Goal: Transaction & Acquisition: Purchase product/service

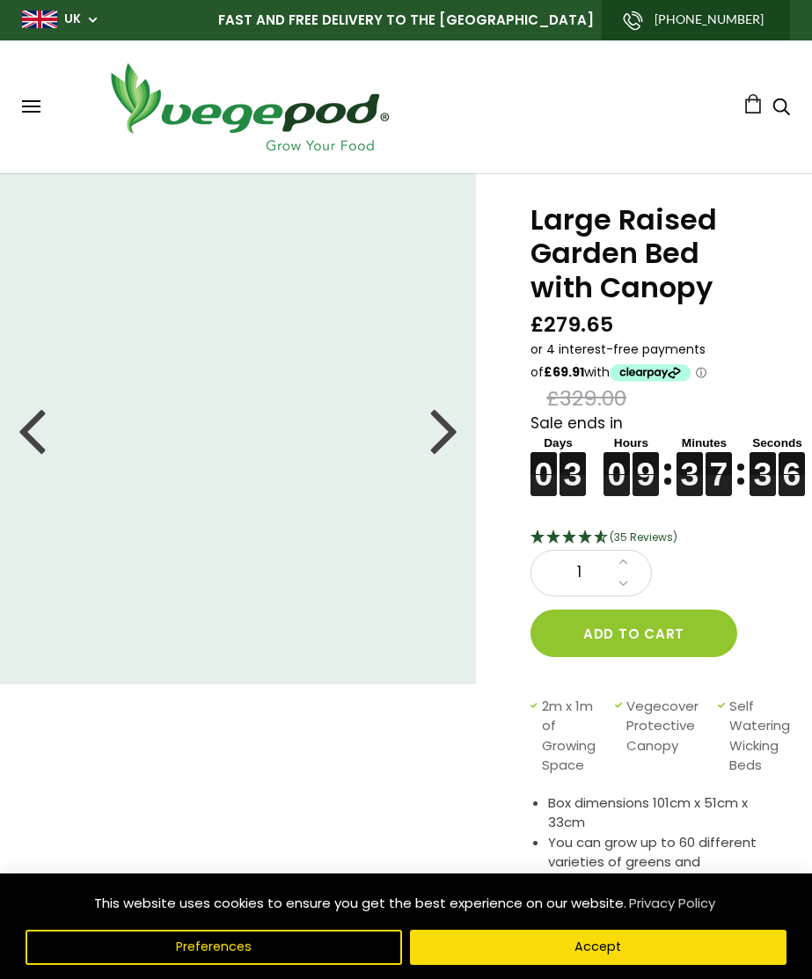
scroll to position [0, 18]
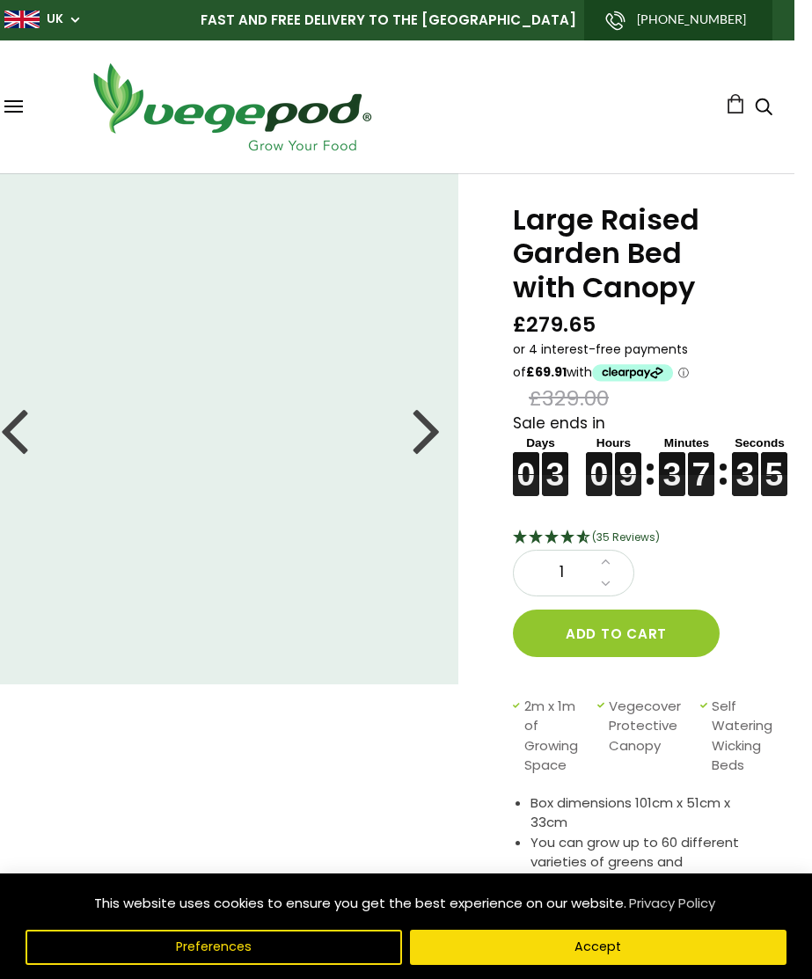
click at [413, 440] on div at bounding box center [426, 429] width 28 height 79
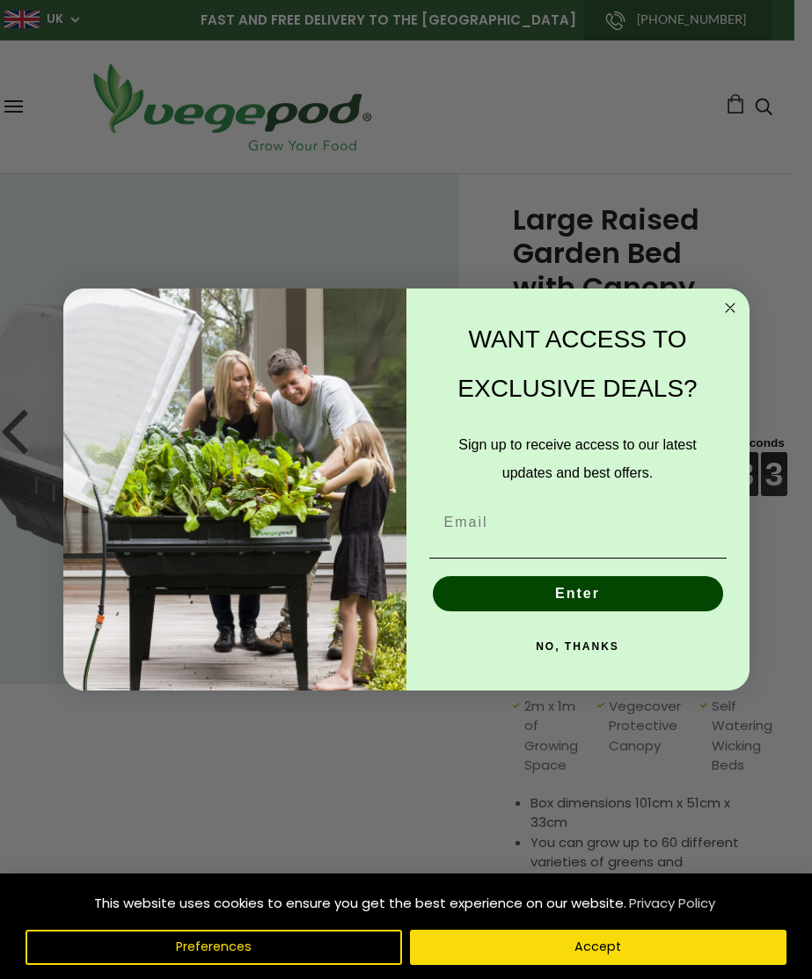
click at [646, 293] on form "WANT ACCESS TO EXCLUSIVE DEALS? Sign up to receive access to our latest updates…" at bounding box center [406, 489] width 686 height 402
click at [733, 315] on icon "Close dialog" at bounding box center [729, 307] width 21 height 21
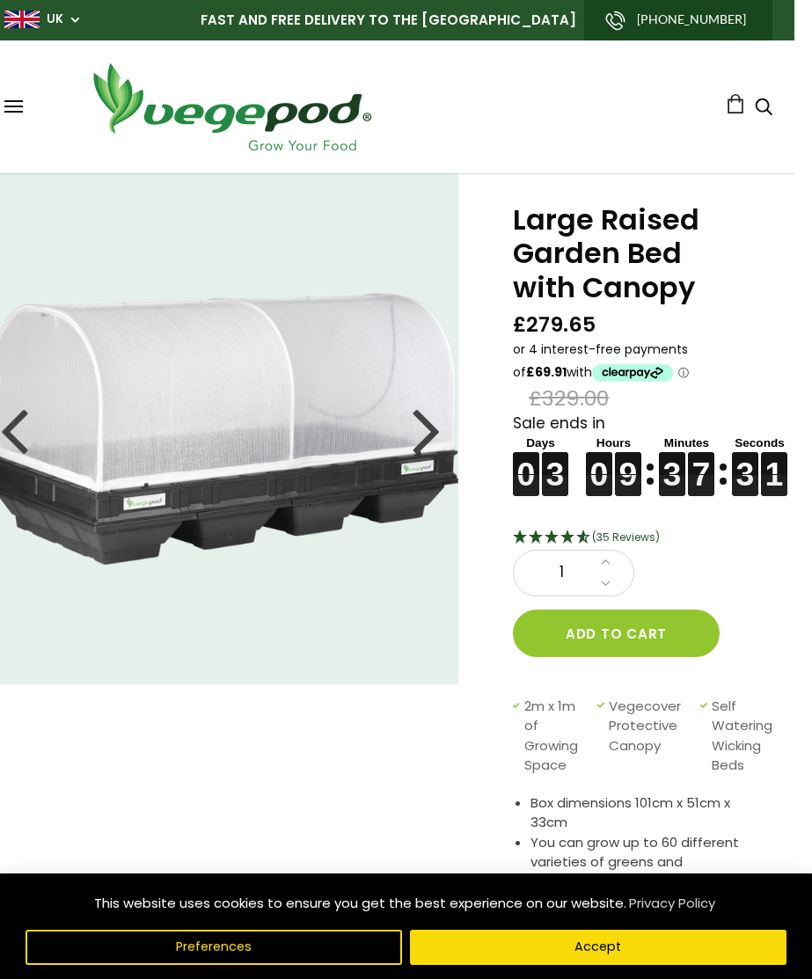
click at [424, 423] on div at bounding box center [426, 429] width 28 height 79
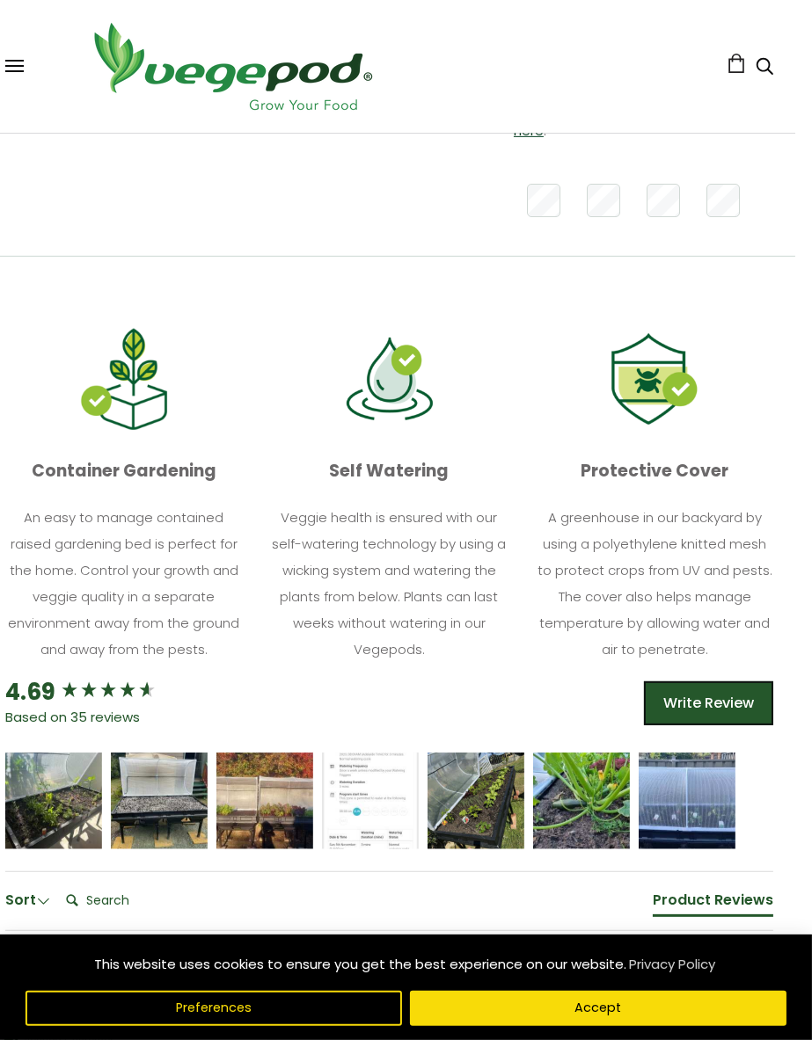
scroll to position [938, 18]
click at [91, 783] on div "[PERSON_NAME]" at bounding box center [52, 801] width 97 height 97
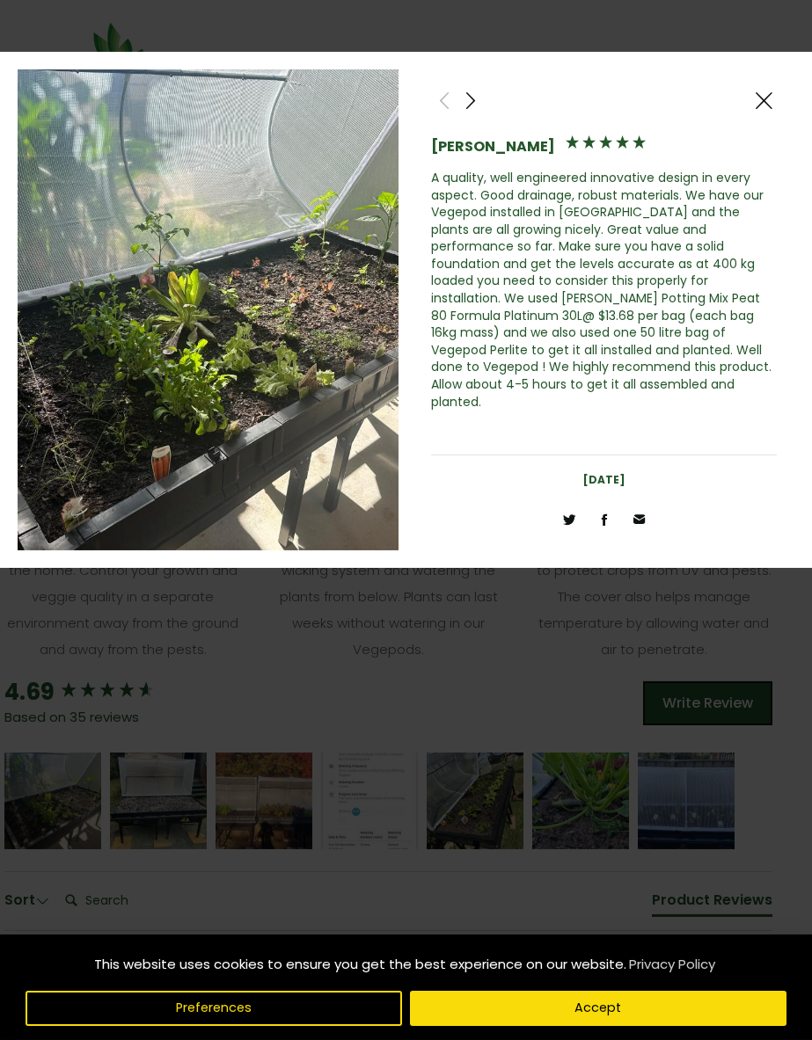
click at [465, 102] on span at bounding box center [470, 101] width 21 height 22
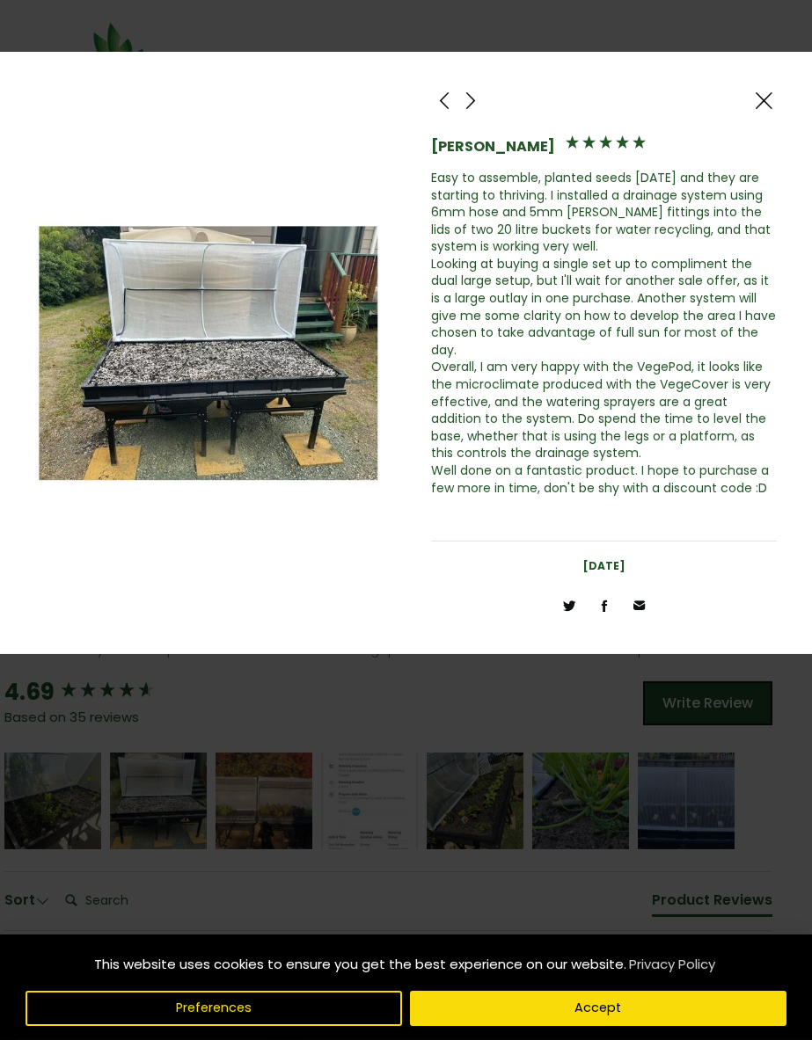
click at [464, 104] on span at bounding box center [470, 101] width 21 height 22
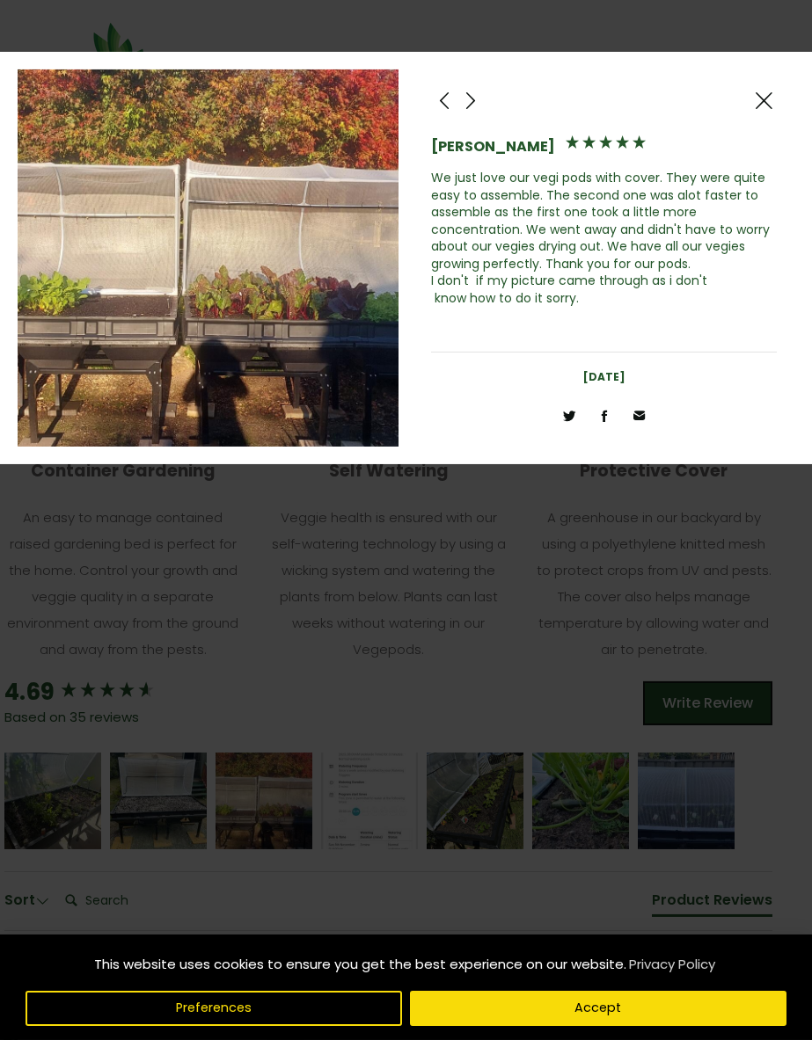
click at [471, 93] on span at bounding box center [470, 101] width 21 height 22
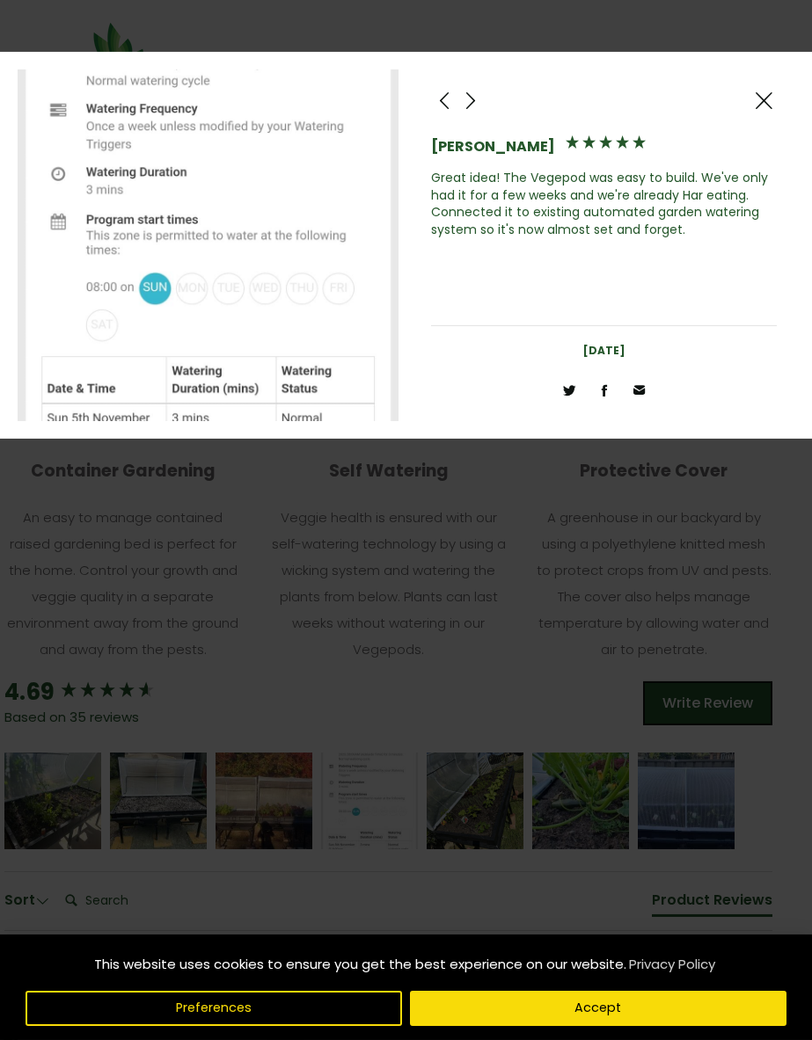
click at [478, 90] on div at bounding box center [470, 100] width 26 height 26
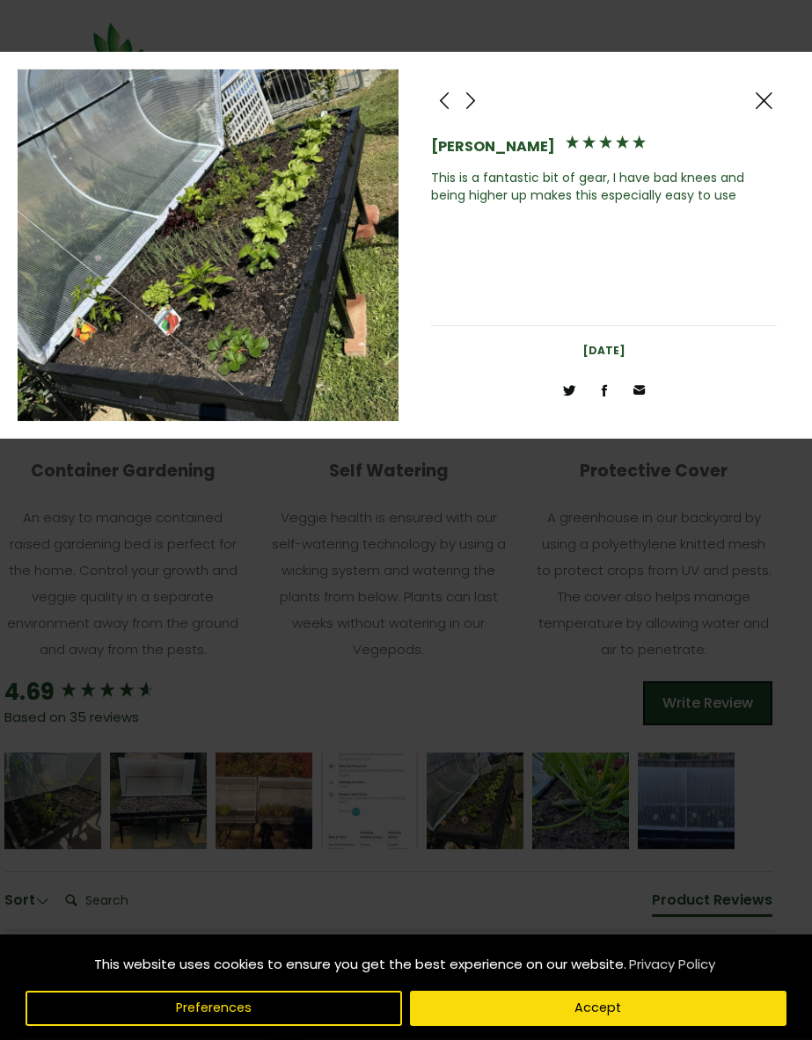
click at [464, 99] on span at bounding box center [470, 101] width 21 height 22
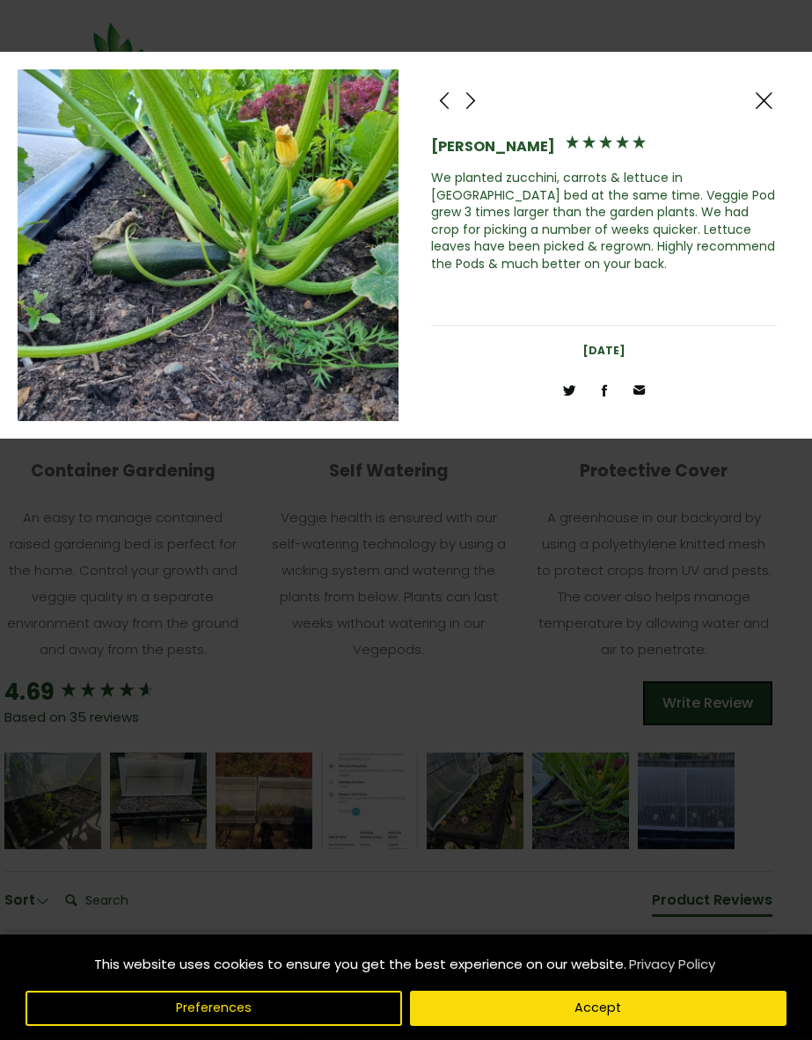
click at [461, 98] on span at bounding box center [470, 101] width 21 height 22
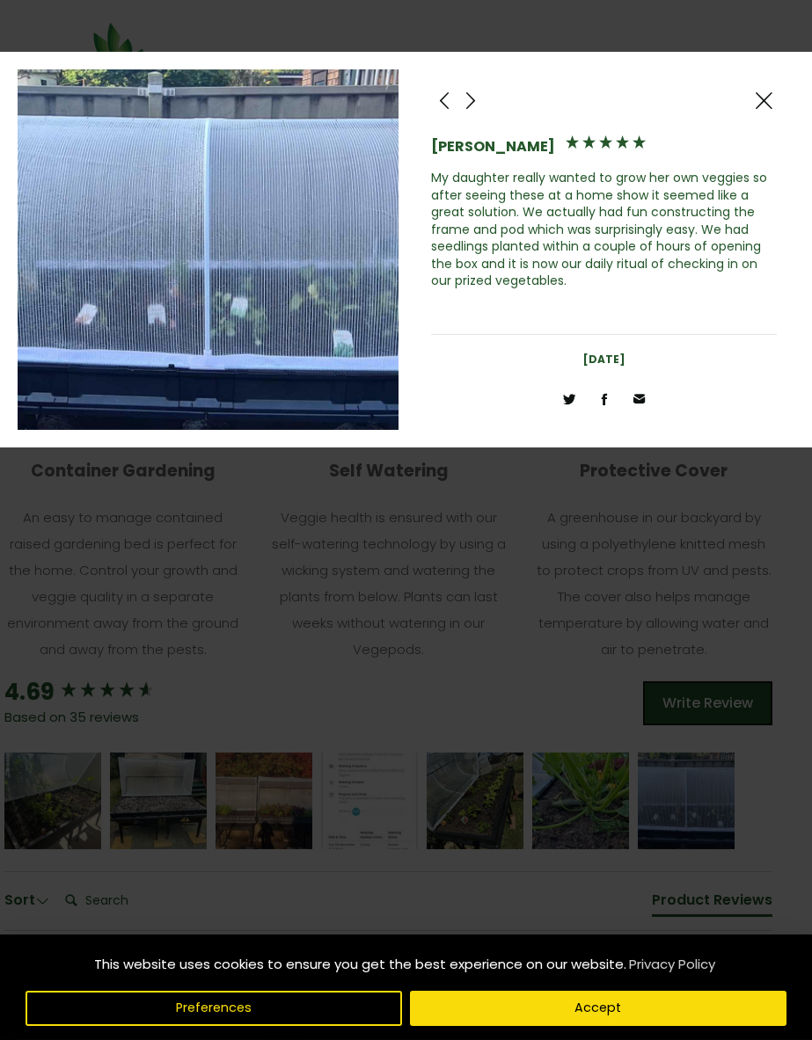
click at [460, 93] on span at bounding box center [470, 101] width 21 height 22
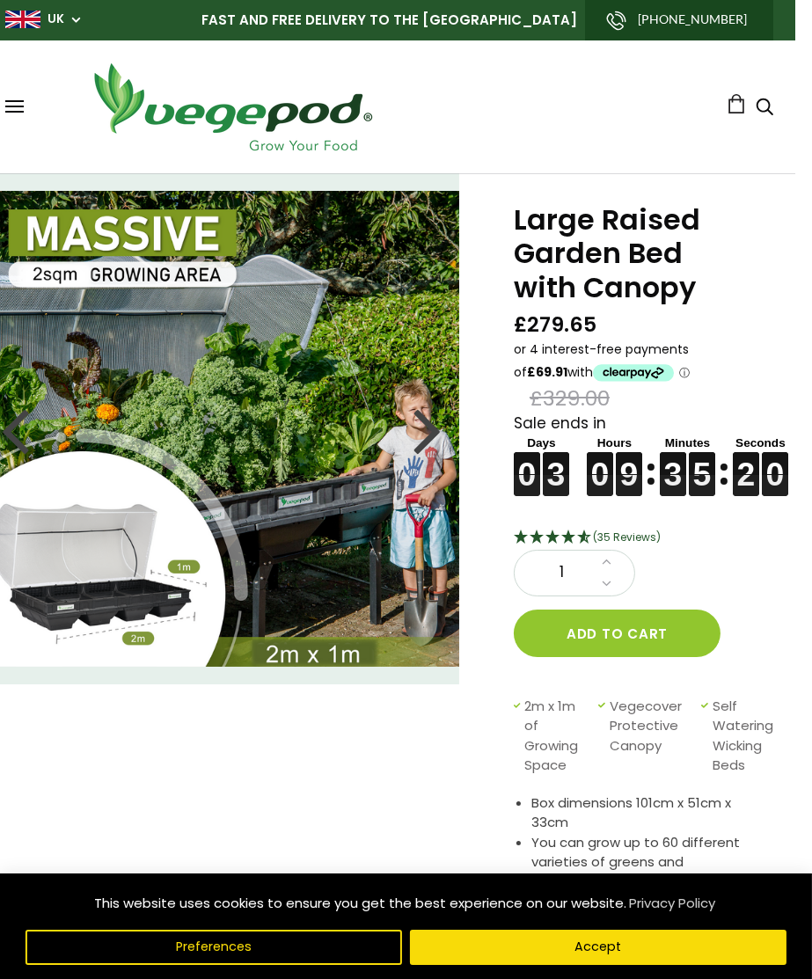
scroll to position [0, 18]
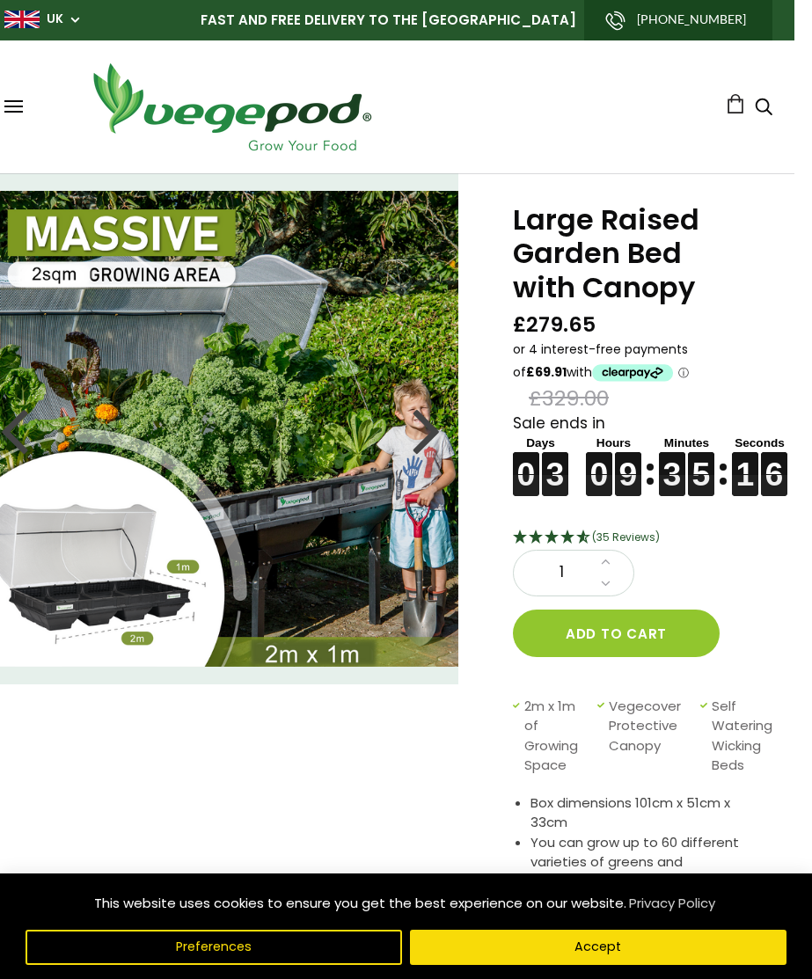
click at [5, 112] on span at bounding box center [13, 112] width 18 height 2
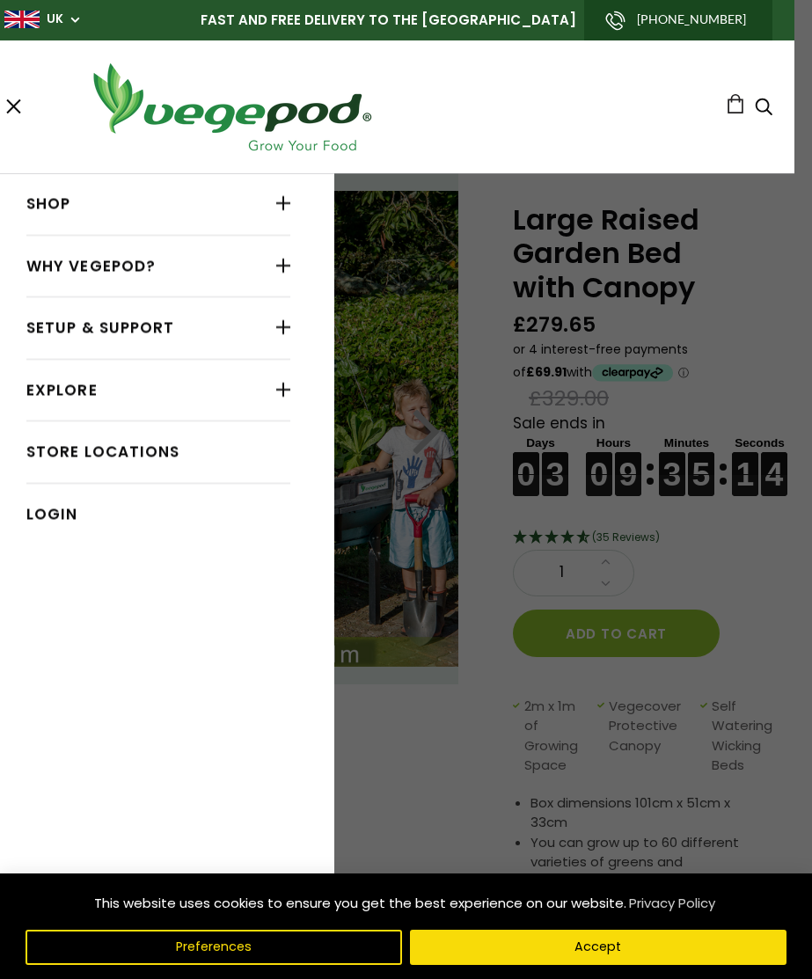
click at [47, 213] on link "Shop" at bounding box center [158, 203] width 264 height 33
